Goal: Information Seeking & Learning: Learn about a topic

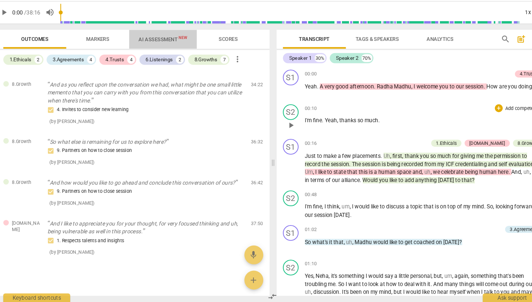
click at [146, 51] on span "AI Assessment New" at bounding box center [162, 54] width 46 height 6
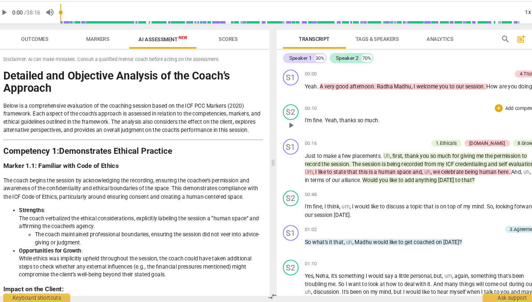
click at [146, 51] on span "AI Assessment New" at bounding box center [162, 54] width 46 height 6
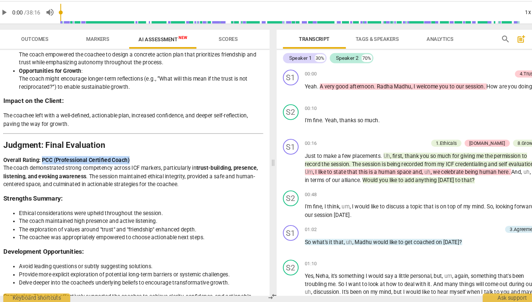
drag, startPoint x: 128, startPoint y: 127, endPoint x: 39, endPoint y: 125, distance: 88.7
click at [39, 164] on p "Overall Rating: PCC (Professional Certified Coach) The coach demonstrated stron…" at bounding box center [134, 179] width 245 height 30
click at [90, 51] on span "Markers" at bounding box center [101, 54] width 22 height 6
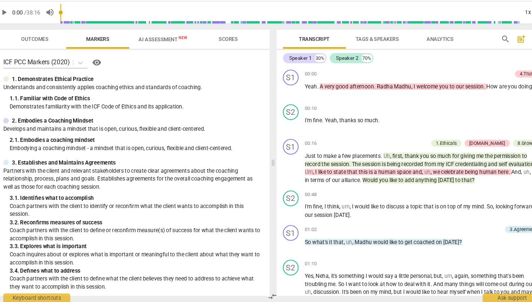
click at [218, 51] on span "Scores" at bounding box center [224, 54] width 18 height 6
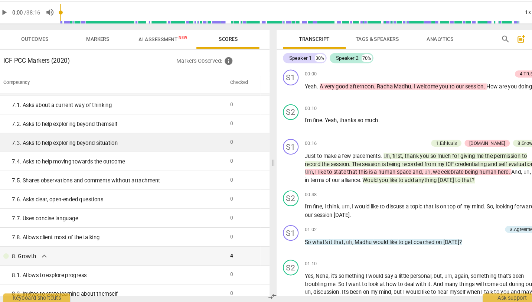
scroll to position [514, 0]
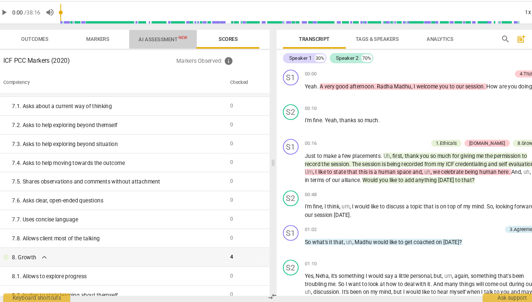
click at [155, 51] on span "AI Assessment New" at bounding box center [162, 54] width 46 height 6
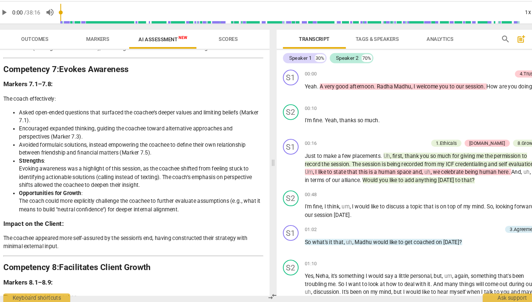
scroll to position [1223, 0]
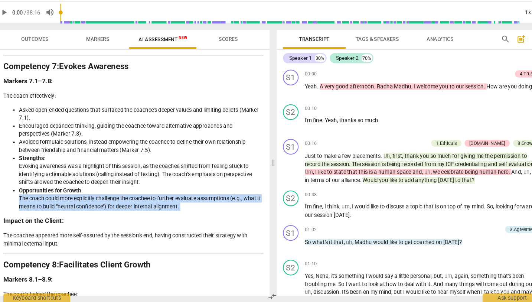
drag, startPoint x: 19, startPoint y: 167, endPoint x: 125, endPoint y: 181, distance: 107.4
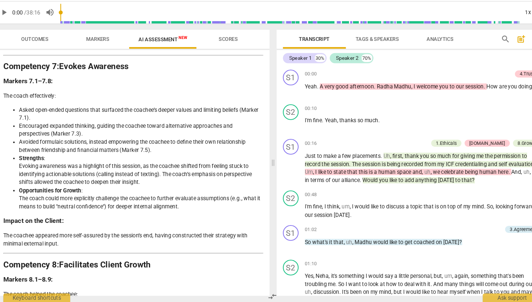
click at [223, 49] on span "Scores" at bounding box center [224, 54] width 36 height 10
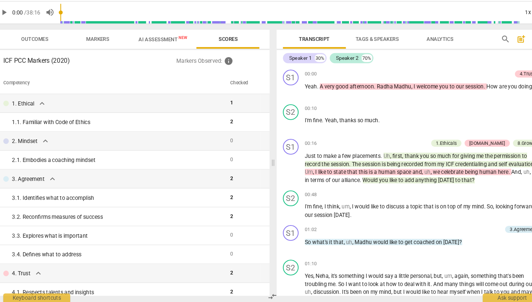
click at [155, 51] on span "AI Assessment New" at bounding box center [162, 54] width 46 height 6
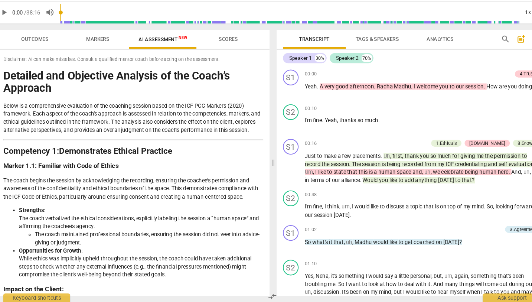
drag, startPoint x: 446, startPoint y: 35, endPoint x: 423, endPoint y: 35, distance: 23.7
click at [325, 45] on div "Transcript Tags & Speakers Analytics" at bounding box center [373, 54] width 194 height 18
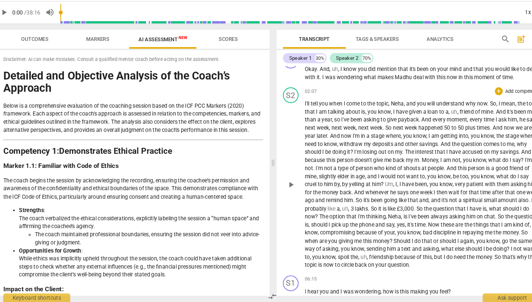
scroll to position [242, 0]
click at [289, 68] on div "Speaker 1" at bounding box center [292, 71] width 21 height 7
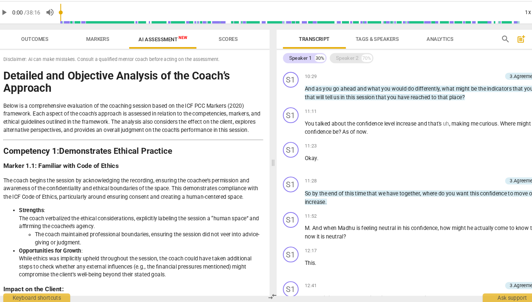
click at [325, 67] on div "Speaker 2 70%" at bounding box center [340, 72] width 41 height 10
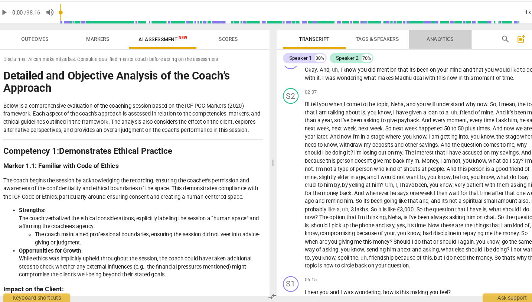
click at [325, 51] on span "Analytics" at bounding box center [423, 54] width 25 height 6
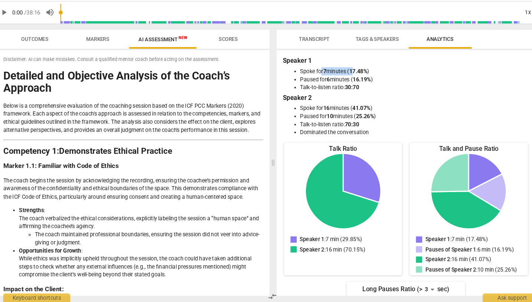
drag, startPoint x: 303, startPoint y: 65, endPoint x: 334, endPoint y: 64, distance: 30.4
click at [325, 80] on li "Spoke for 7 minutes ( 17.48% )" at bounding box center [405, 84] width 227 height 8
drag, startPoint x: 310, startPoint y: 73, endPoint x: 348, endPoint y: 74, distance: 38.6
click at [325, 88] on li "Paused for 6 minutes ( 16.19% )" at bounding box center [405, 92] width 227 height 8
drag, startPoint x: 303, startPoint y: 82, endPoint x: 345, endPoint y: 82, distance: 41.6
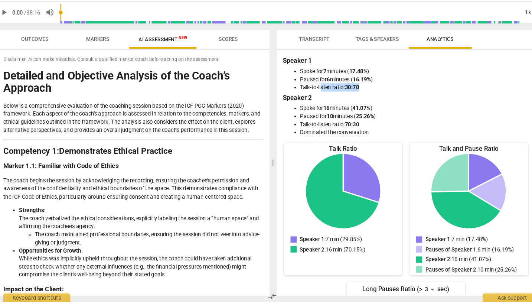
click at [325, 95] on li "Talk-to-listen ratio: 30:70" at bounding box center [405, 99] width 227 height 8
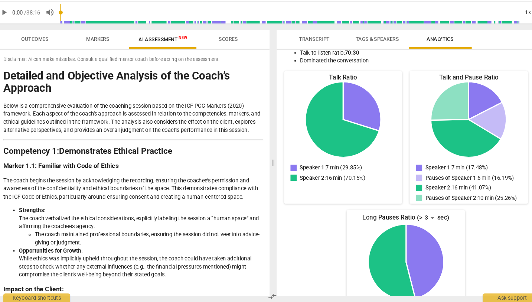
scroll to position [71, 0]
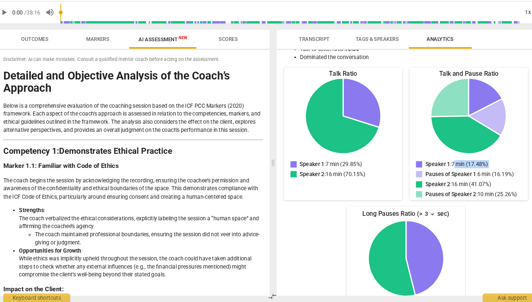
drag, startPoint x: 428, startPoint y: 153, endPoint x: 469, endPoint y: 149, distance: 41.3
click at [325, 168] on div "Speaker 1 : 7 min (17.48%) Pauses of Speaker 1 : 6 min (16.19%) Speaker 2 : 16 …" at bounding box center [451, 187] width 100 height 38
drag, startPoint x: 450, startPoint y: 162, endPoint x: 476, endPoint y: 162, distance: 25.2
click at [325, 177] on p "Pauses of Speaker 1 : 6 min (16.19%)" at bounding box center [451, 181] width 83 height 8
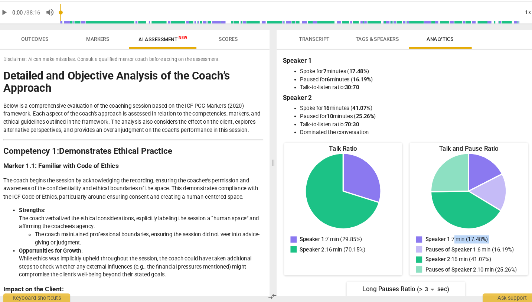
scroll to position [0, 0]
click at [325, 51] on span "Tags & Speakers" at bounding box center [364, 54] width 41 height 6
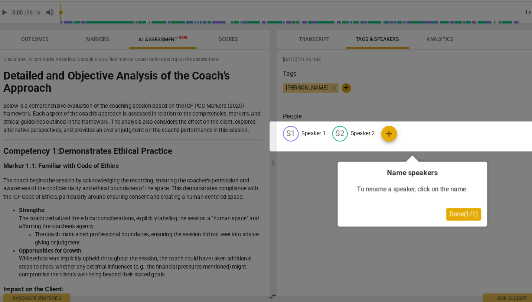
click at [298, 37] on div at bounding box center [266, 151] width 532 height 302
click at [325, 215] on span "Done ( 1 / 1 )" at bounding box center [446, 218] width 27 height 7
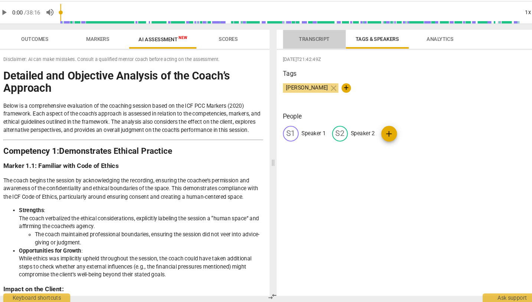
click at [302, 51] on span "Transcript" at bounding box center [305, 54] width 29 height 6
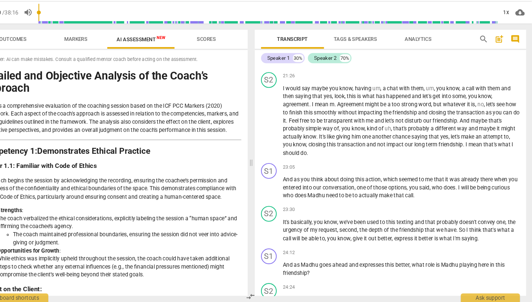
scroll to position [1939, 0]
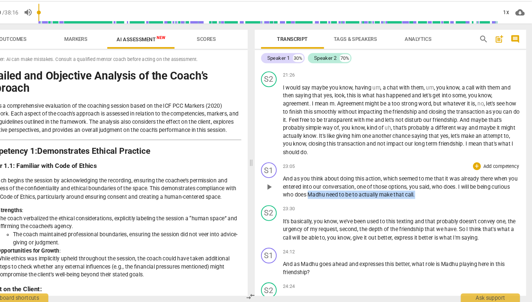
drag, startPoint x: 413, startPoint y: 176, endPoint x: 309, endPoint y: 174, distance: 104.6
click at [309, 181] on p "And as you think about doing this action , which seemed to me that it was alrea…" at bounding box center [408, 192] width 224 height 23
click at [325, 170] on div "23:05 + Add competency keyboard_arrow_right" at bounding box center [408, 173] width 224 height 7
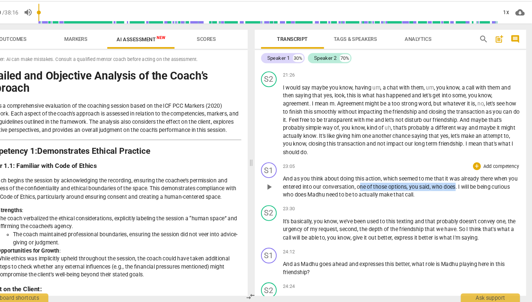
drag, startPoint x: 348, startPoint y: 167, endPoint x: 439, endPoint y: 164, distance: 90.6
click at [325, 181] on p "And as you think about doing this action , which seemed to me that it was alrea…" at bounding box center [408, 192] width 224 height 23
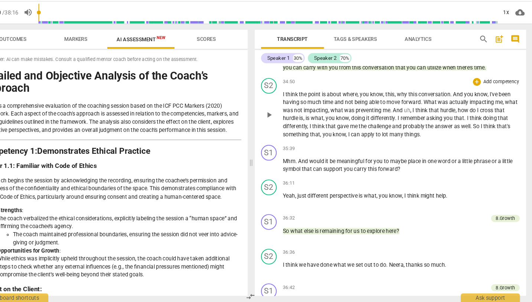
scroll to position [3306, 0]
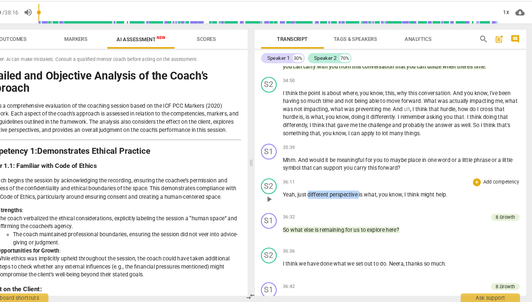
drag, startPoint x: 291, startPoint y: 169, endPoint x: 338, endPoint y: 168, distance: 47.5
click at [325, 197] on p "Yeah , just different perspective is what , you know , I think might help ." at bounding box center [408, 201] width 224 height 8
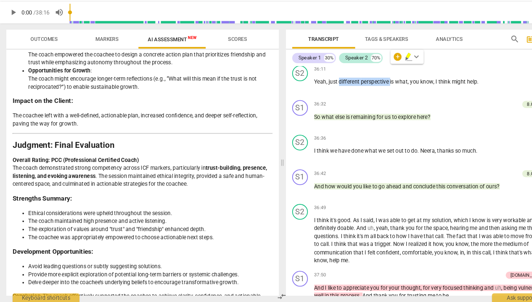
scroll to position [0, 0]
